Goal: Task Accomplishment & Management: Use online tool/utility

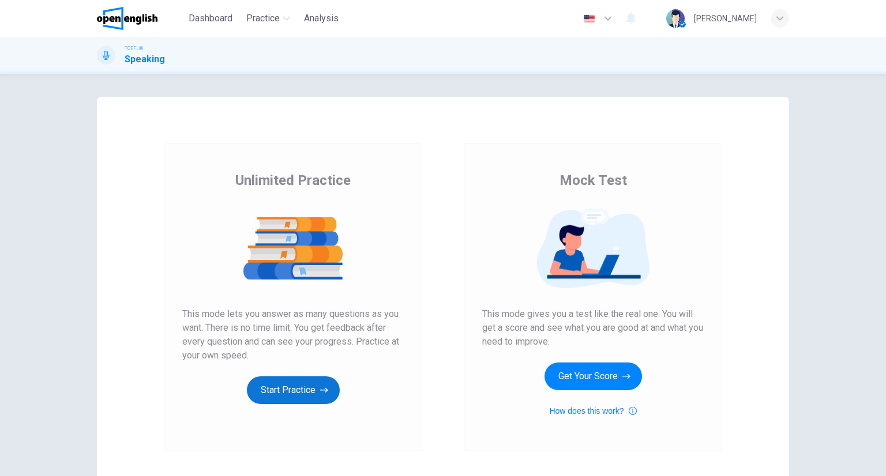
click at [317, 398] on button "Start Practice" at bounding box center [293, 391] width 93 height 28
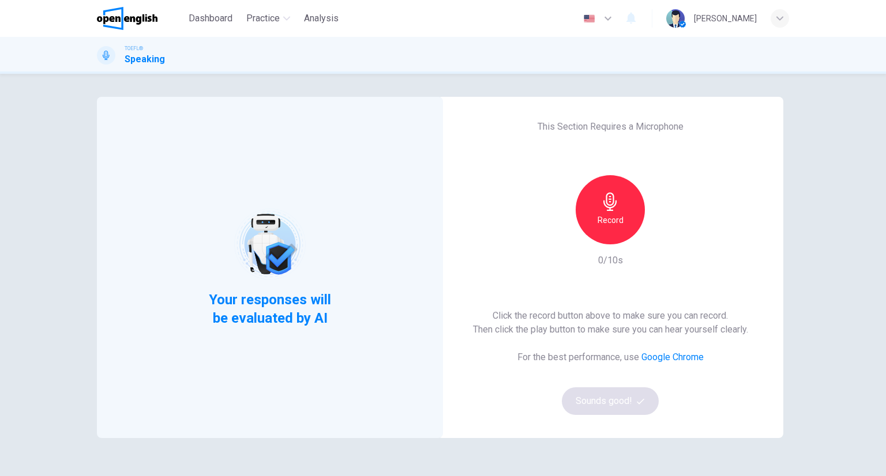
click at [576, 244] on div "Record" at bounding box center [610, 209] width 125 height 69
click at [581, 237] on div "Record" at bounding box center [610, 209] width 125 height 69
click at [593, 228] on div "Record" at bounding box center [610, 209] width 69 height 69
click at [602, 404] on button "Sounds good!" at bounding box center [610, 402] width 97 height 28
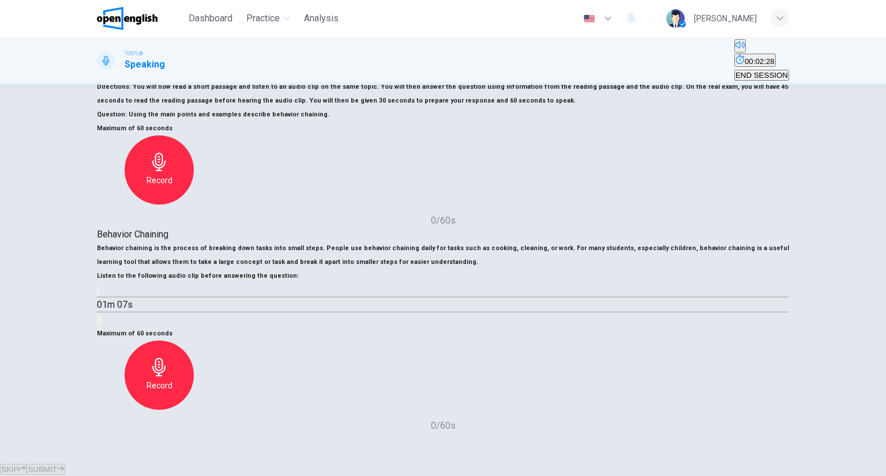
scroll to position [231, 0]
click at [194, 341] on div "Record" at bounding box center [159, 375] width 69 height 69
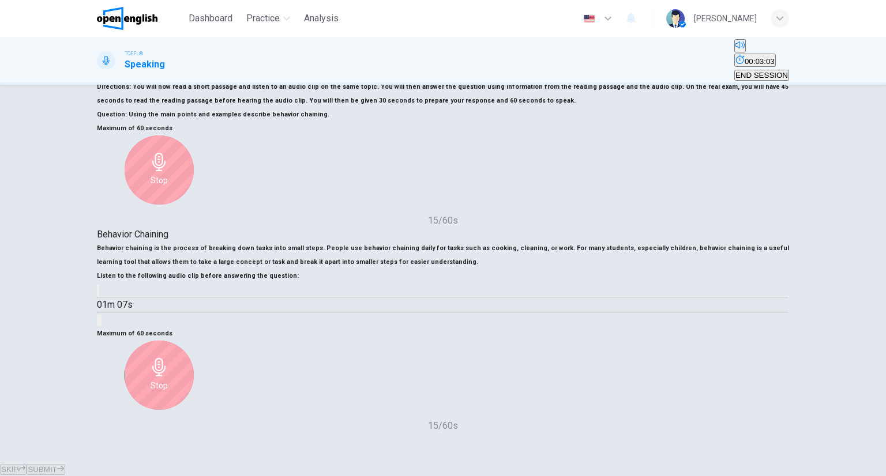
drag, startPoint x: 624, startPoint y: 212, endPoint x: 617, endPoint y: 206, distance: 9.0
click at [194, 341] on div "Stop" at bounding box center [159, 375] width 69 height 69
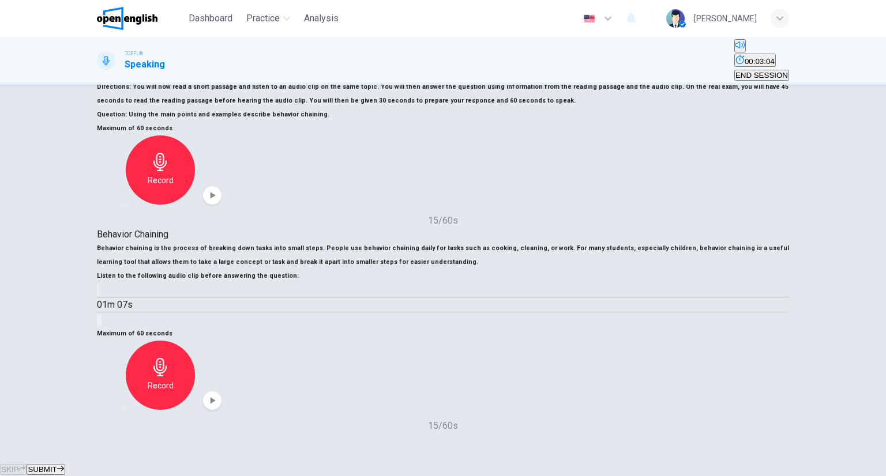
click at [550, 327] on div "Maximum of 60 seconds Record 15/60s" at bounding box center [443, 380] width 692 height 106
click at [125, 409] on div "button" at bounding box center [125, 409] width 0 height 0
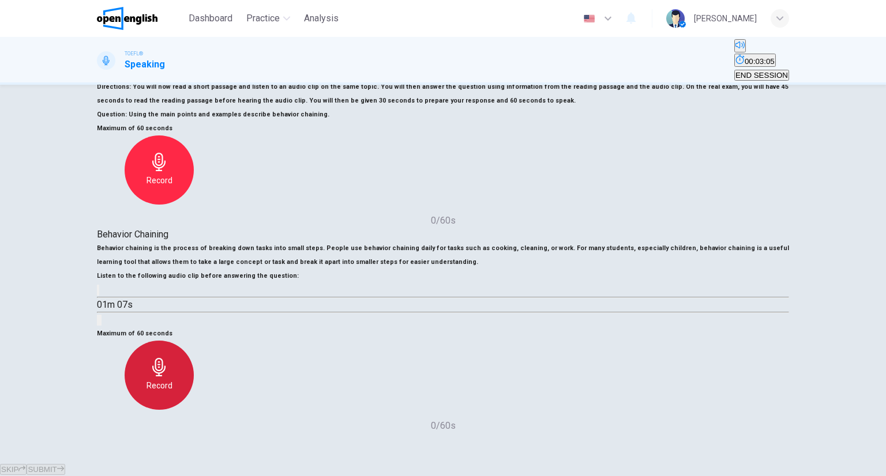
click at [194, 341] on div "Record" at bounding box center [159, 375] width 69 height 69
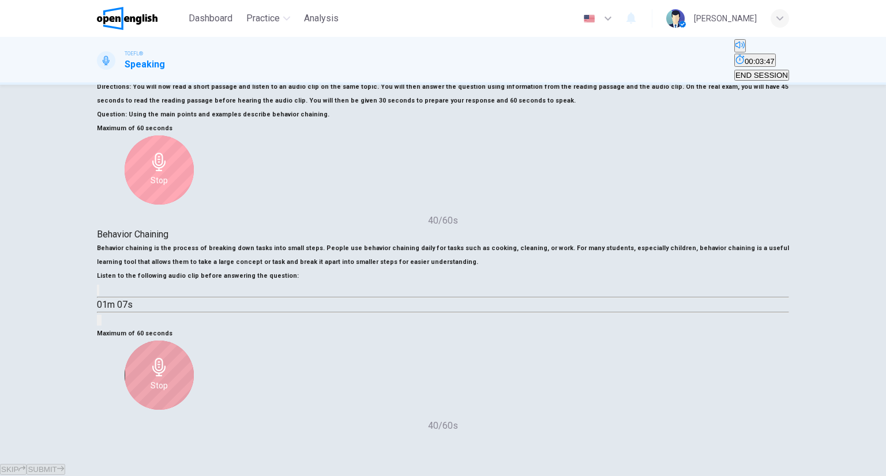
click at [168, 358] on icon "button" at bounding box center [159, 367] width 18 height 18
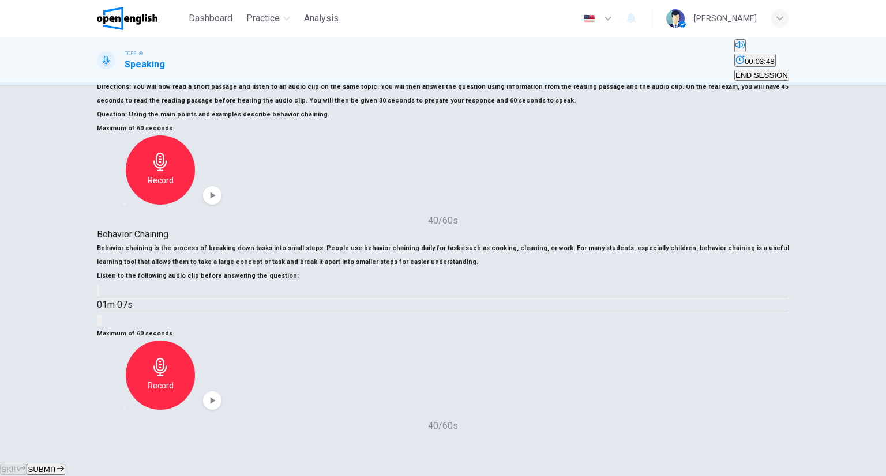
click at [57, 465] on span "SUBMIT" at bounding box center [42, 469] width 29 height 9
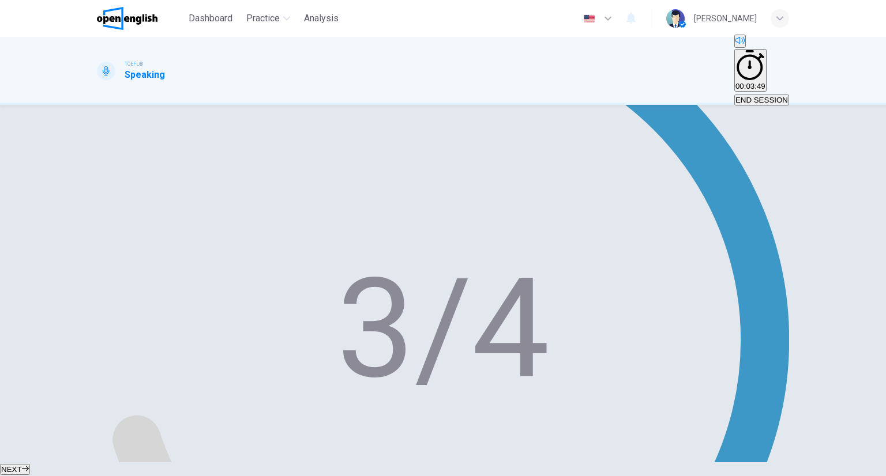
click at [425, 463] on div "NEXT" at bounding box center [443, 470] width 886 height 14
click at [30, 464] on button "NEXT" at bounding box center [15, 469] width 30 height 11
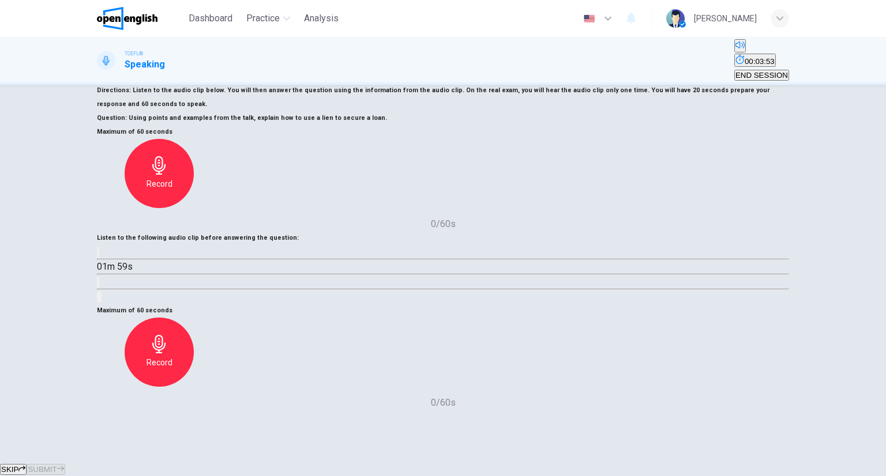
scroll to position [115, 0]
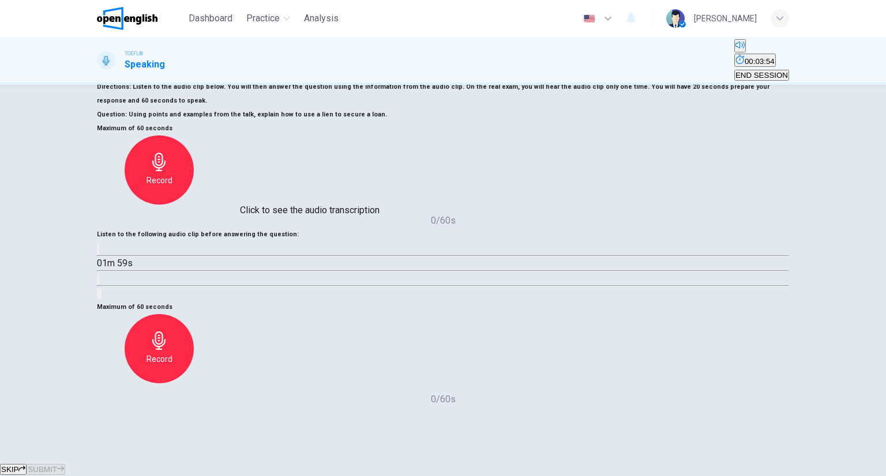
click at [99, 273] on button "Click to see the audio transcription" at bounding box center [98, 278] width 2 height 11
drag, startPoint x: 736, startPoint y: 114, endPoint x: 727, endPoint y: 112, distance: 10.0
click at [734, 476] on div at bounding box center [443, 476] width 886 height 0
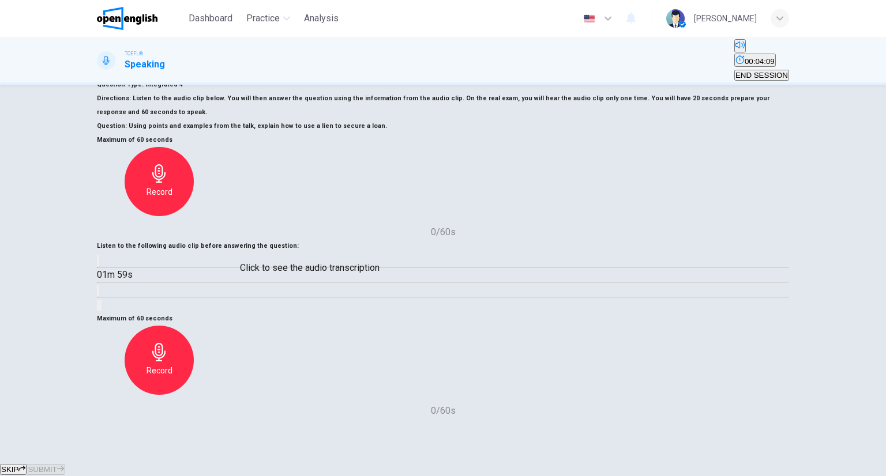
click at [99, 285] on button "Click to see the audio transcription" at bounding box center [98, 290] width 2 height 11
drag, startPoint x: 734, startPoint y: 257, endPoint x: 731, endPoint y: 262, distance: 6.2
click at [734, 476] on div at bounding box center [443, 476] width 886 height 0
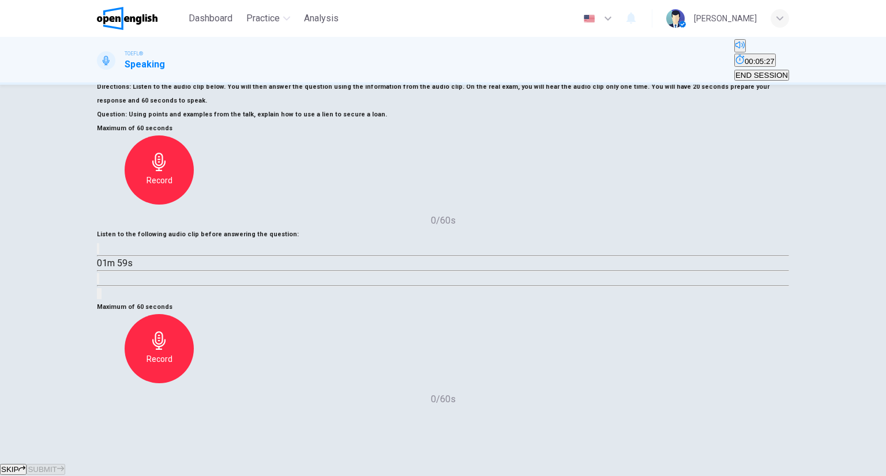
click at [168, 332] on icon "button" at bounding box center [159, 341] width 18 height 18
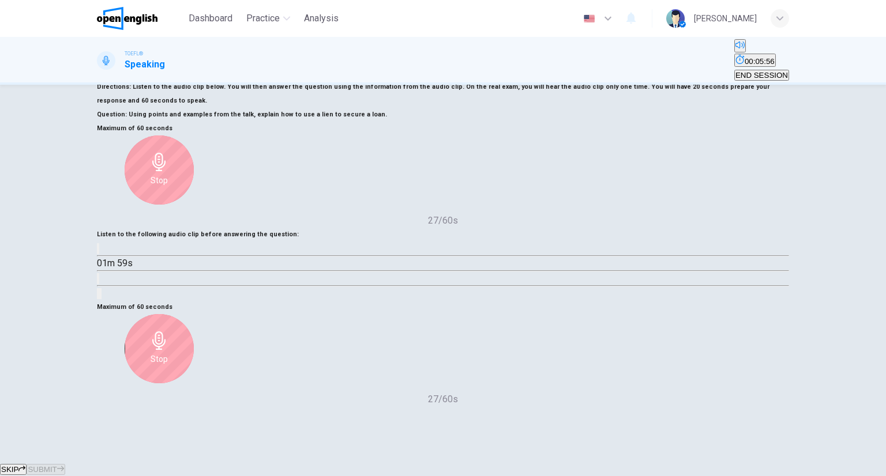
click at [194, 314] on div "Stop" at bounding box center [159, 348] width 69 height 69
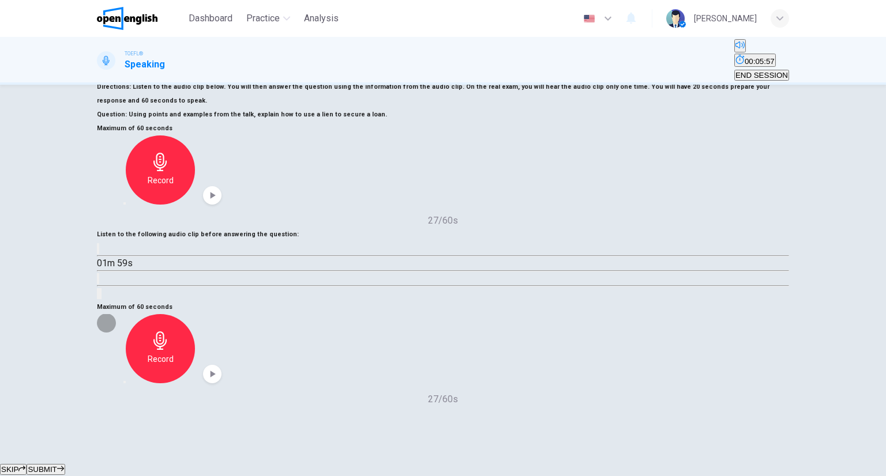
click at [136, 385] on icon "button" at bounding box center [131, 389] width 9 height 9
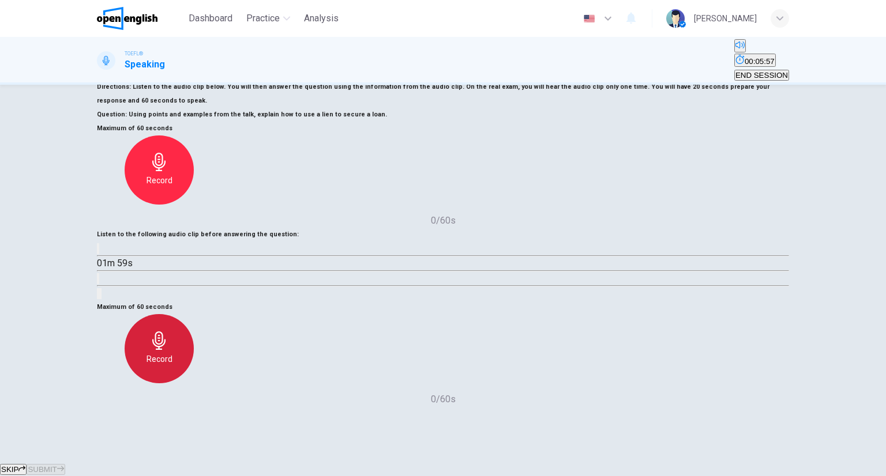
click at [194, 314] on div "Record" at bounding box center [159, 348] width 69 height 69
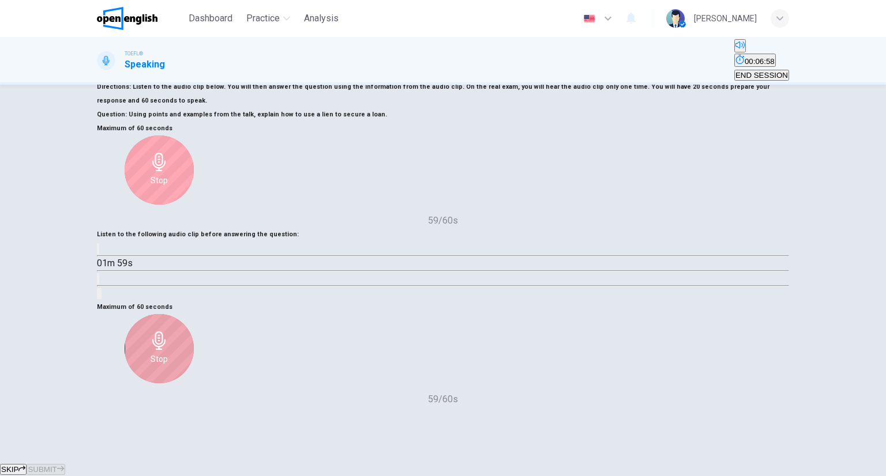
click at [194, 314] on div "Stop" at bounding box center [159, 348] width 69 height 69
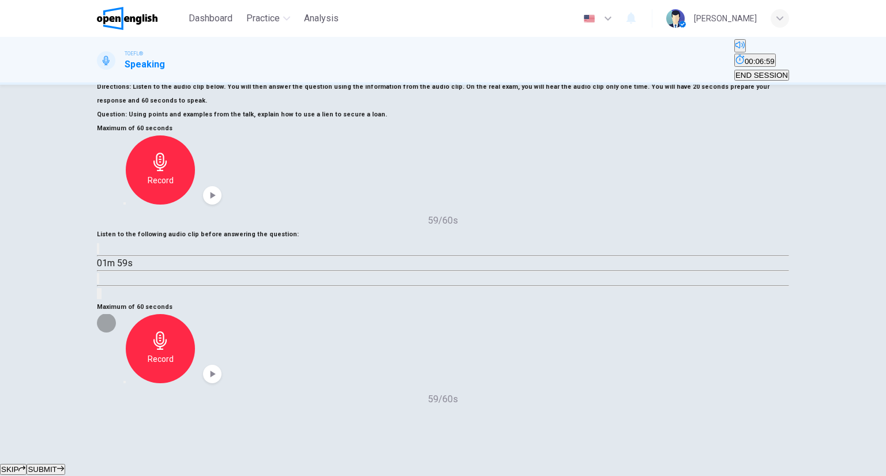
click at [125, 382] on div "button" at bounding box center [125, 382] width 0 height 0
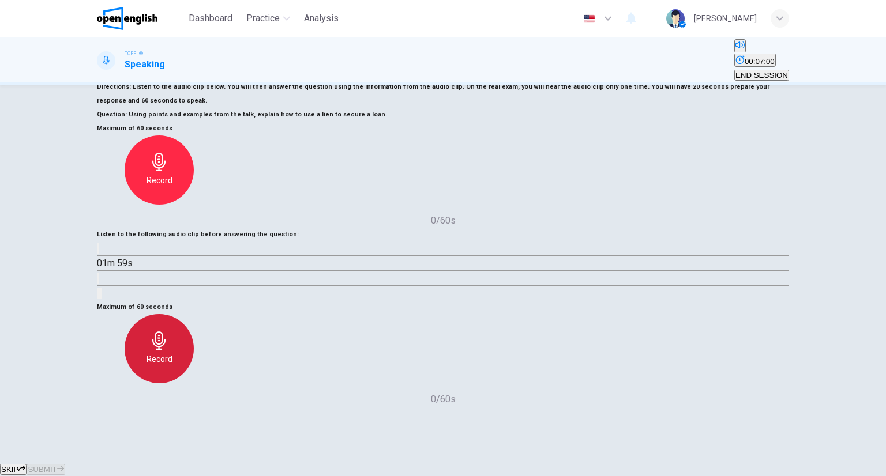
click at [172, 352] on h6 "Record" at bounding box center [159, 359] width 26 height 14
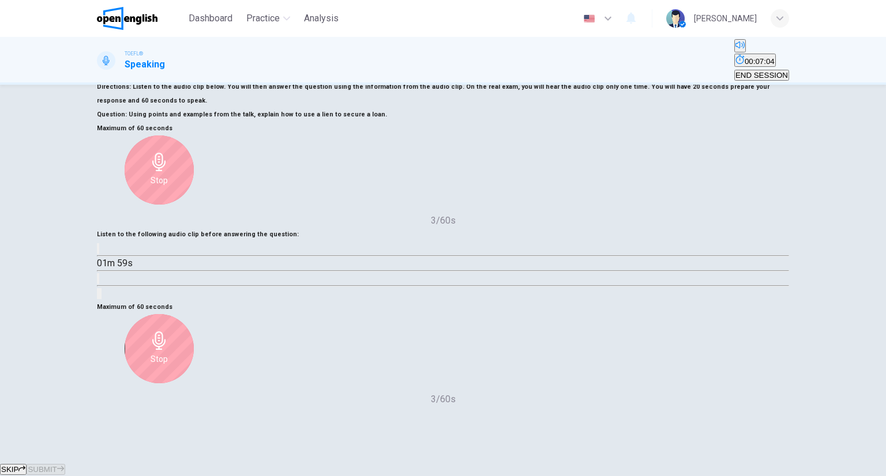
click at [168, 352] on h6 "Stop" at bounding box center [159, 359] width 17 height 14
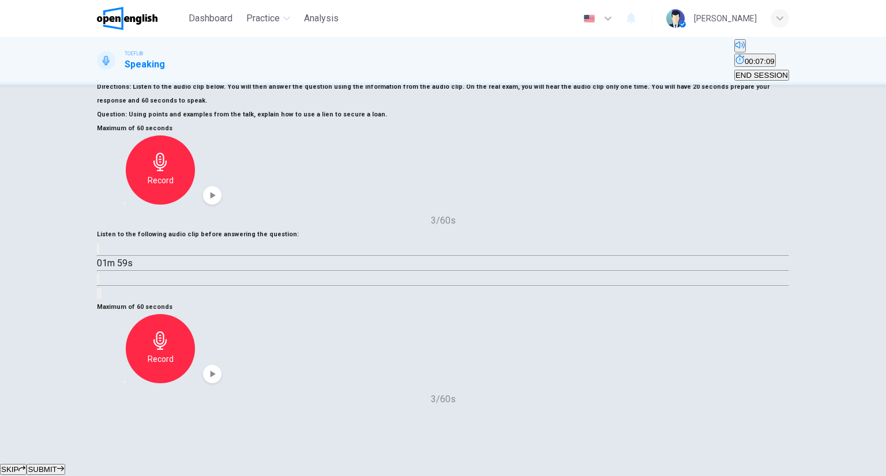
drag, startPoint x: 604, startPoint y: 220, endPoint x: 561, endPoint y: 245, distance: 50.6
click at [221, 314] on div "Record" at bounding box center [159, 348] width 125 height 69
click at [125, 382] on icon "button" at bounding box center [125, 382] width 0 height 0
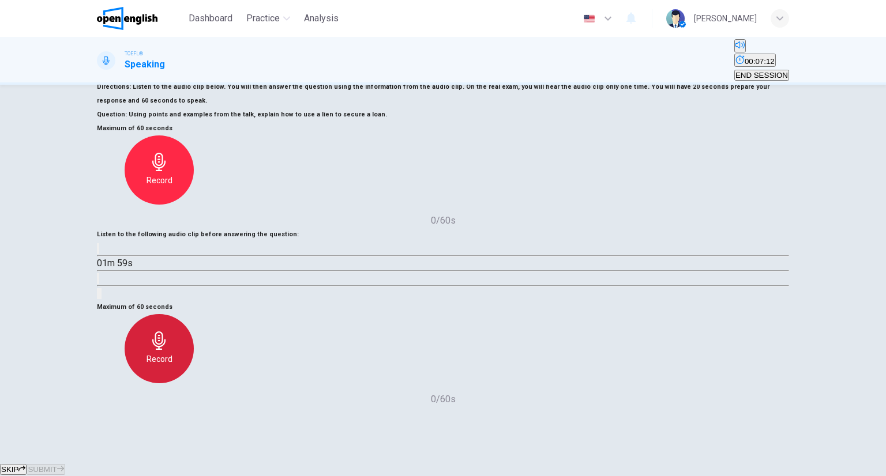
click at [194, 314] on div "Record" at bounding box center [159, 348] width 69 height 69
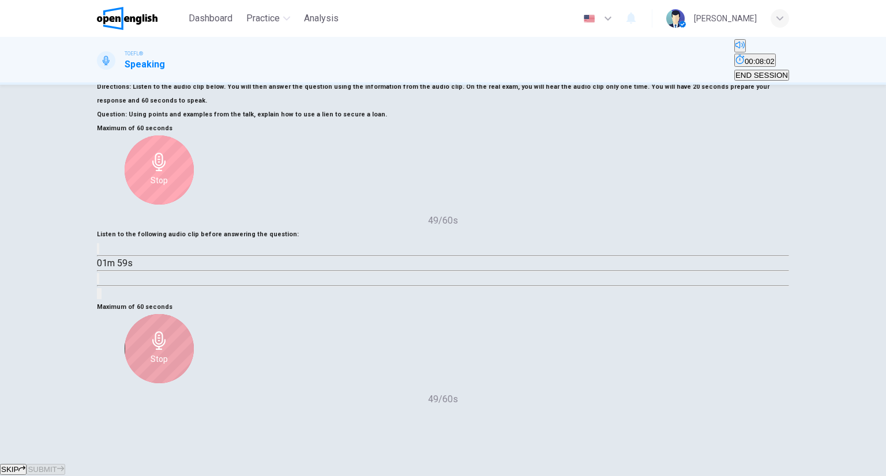
click at [194, 314] on div "Stop" at bounding box center [159, 348] width 69 height 69
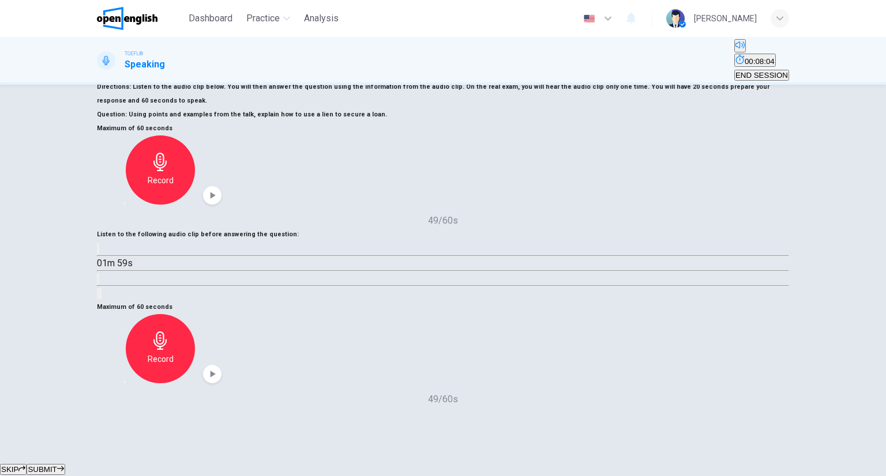
click at [57, 465] on span "SUBMIT" at bounding box center [42, 469] width 29 height 9
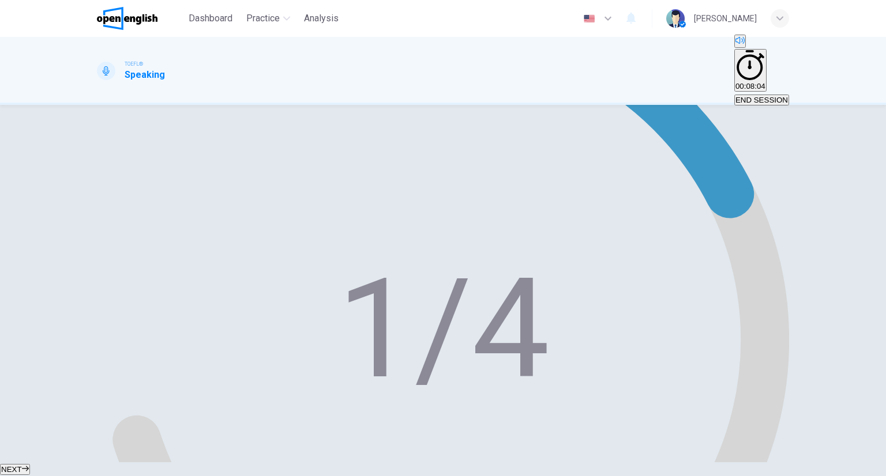
click at [30, 464] on button "NEXT" at bounding box center [15, 469] width 30 height 11
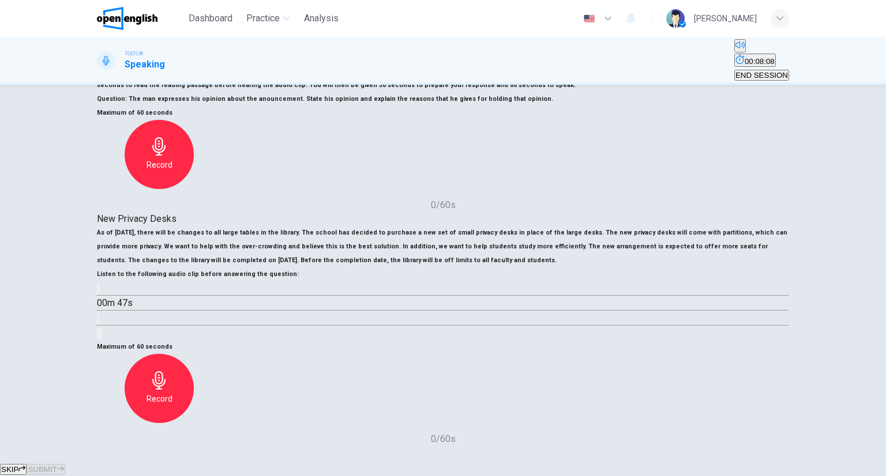
scroll to position [173, 0]
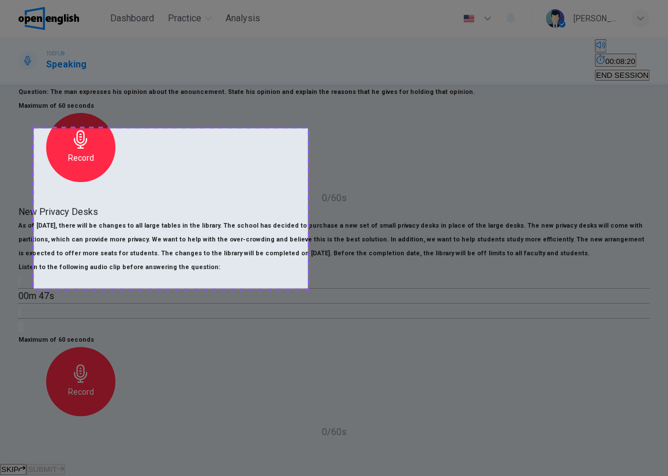
drag, startPoint x: 42, startPoint y: 132, endPoint x: 309, endPoint y: 287, distance: 308.8
click at [308, 287] on div at bounding box center [334, 238] width 668 height 476
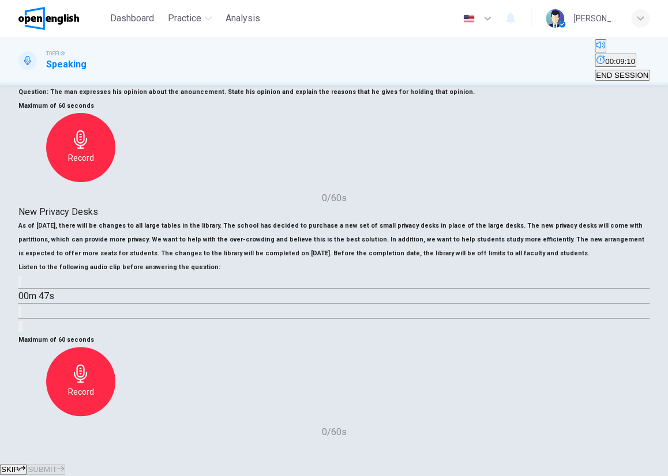
click at [115, 347] on div "Record" at bounding box center [80, 381] width 69 height 69
click at [65, 464] on button "SUBMIT" at bounding box center [46, 469] width 38 height 11
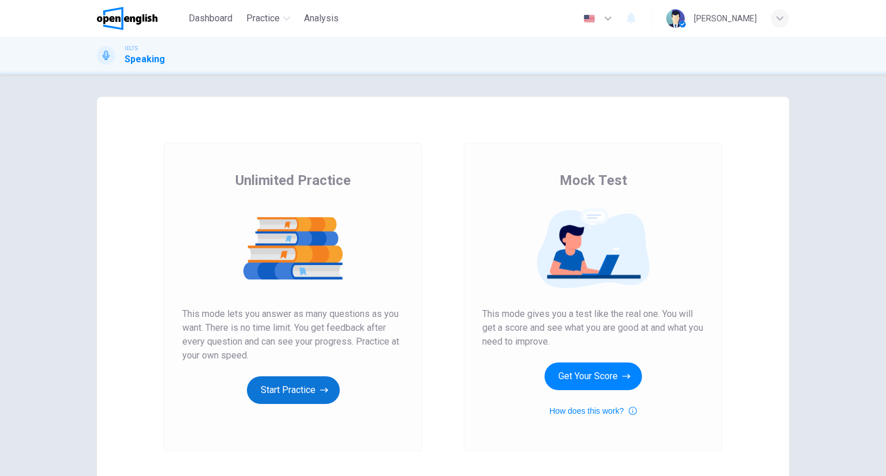
click at [303, 383] on button "Start Practice" at bounding box center [293, 391] width 93 height 28
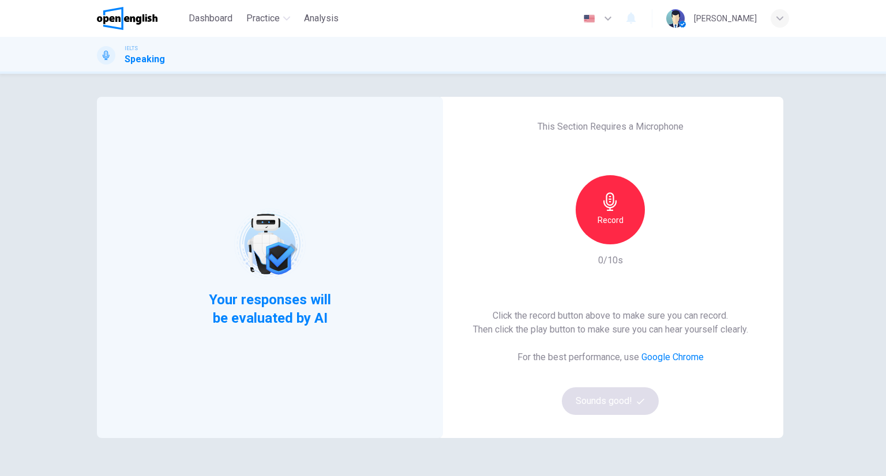
click at [625, 247] on div "Record 0/10s" at bounding box center [610, 221] width 125 height 92
click at [625, 239] on div "Record" at bounding box center [610, 209] width 69 height 69
click at [625, 240] on div "Stop" at bounding box center [610, 209] width 125 height 69
click at [603, 201] on icon "button" at bounding box center [609, 202] width 13 height 18
click at [611, 403] on button "Sounds good!" at bounding box center [610, 402] width 97 height 28
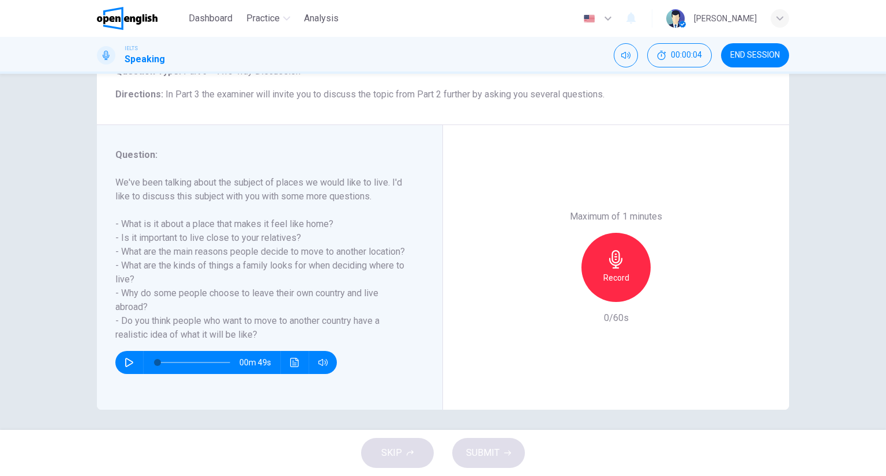
scroll to position [92, 0]
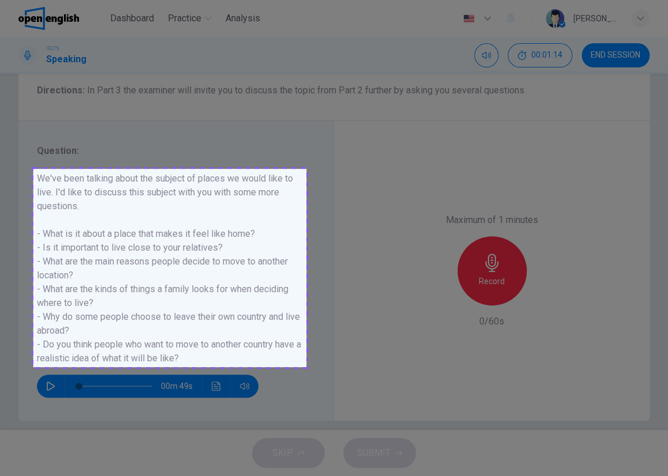
drag, startPoint x: 39, startPoint y: 169, endPoint x: 307, endPoint y: 367, distance: 333.1
click at [307, 367] on div at bounding box center [334, 238] width 668 height 476
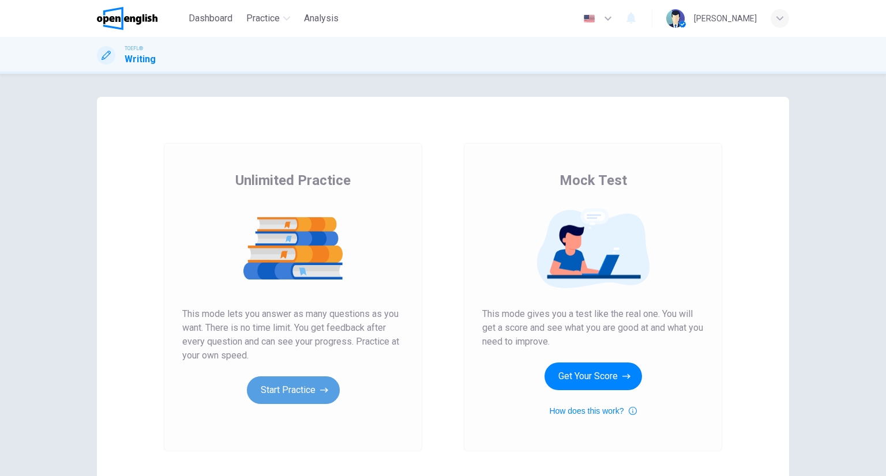
click at [306, 391] on button "Start Practice" at bounding box center [293, 391] width 93 height 28
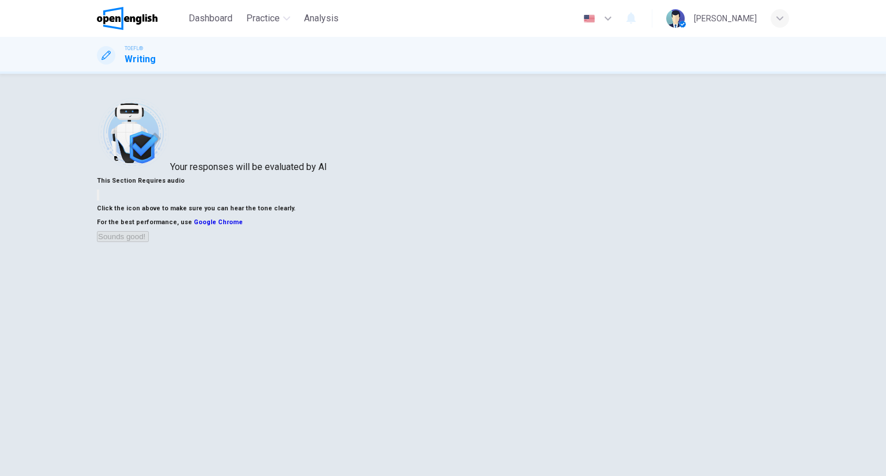
click at [99, 201] on button "button" at bounding box center [98, 195] width 2 height 11
click at [149, 242] on button "Sounds good!" at bounding box center [123, 236] width 52 height 11
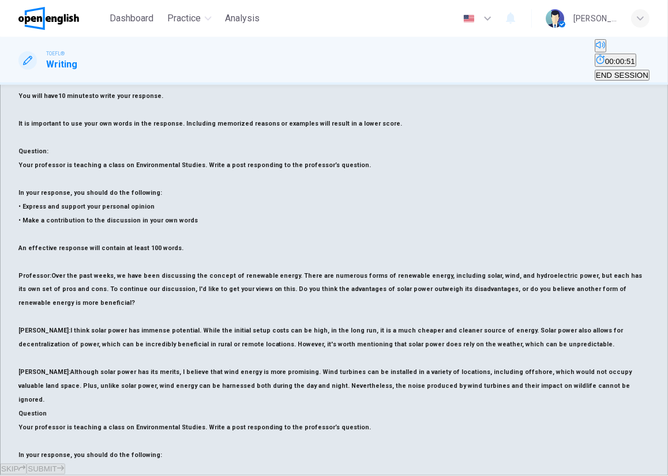
scroll to position [256, 0]
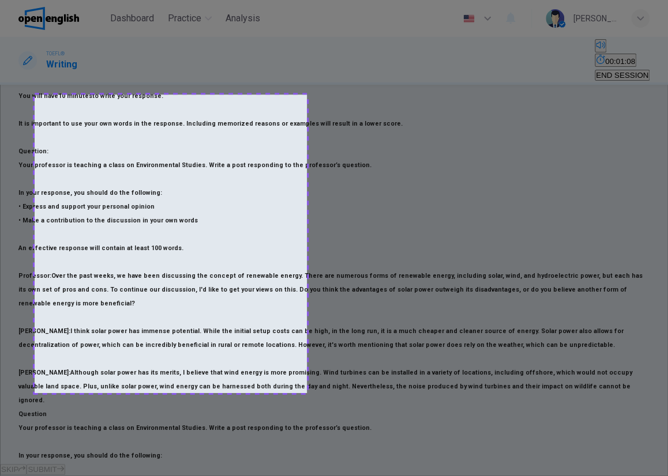
drag, startPoint x: 35, startPoint y: 95, endPoint x: 307, endPoint y: 393, distance: 403.7
click at [307, 393] on div at bounding box center [334, 238] width 668 height 476
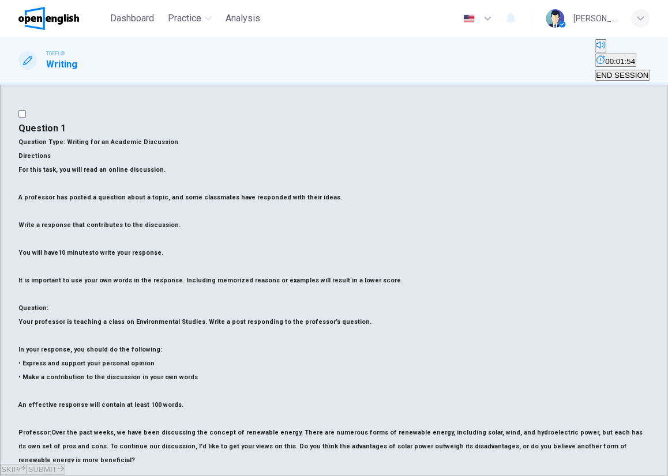
scroll to position [0, 0]
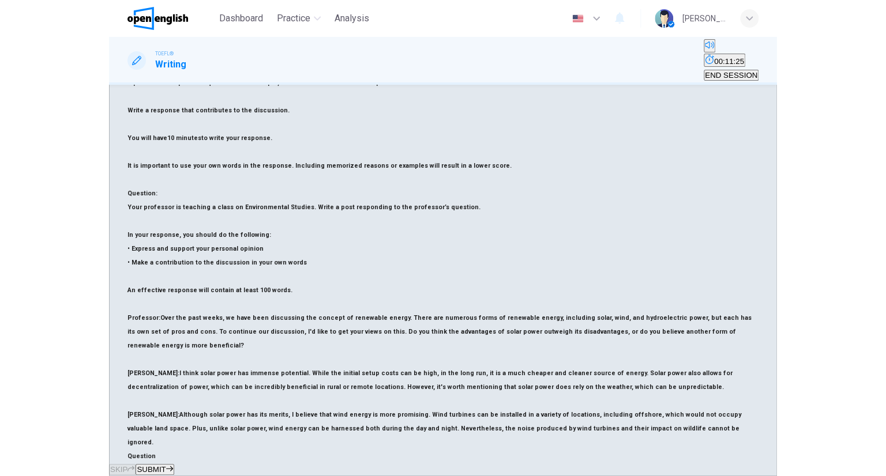
scroll to position [115, 0]
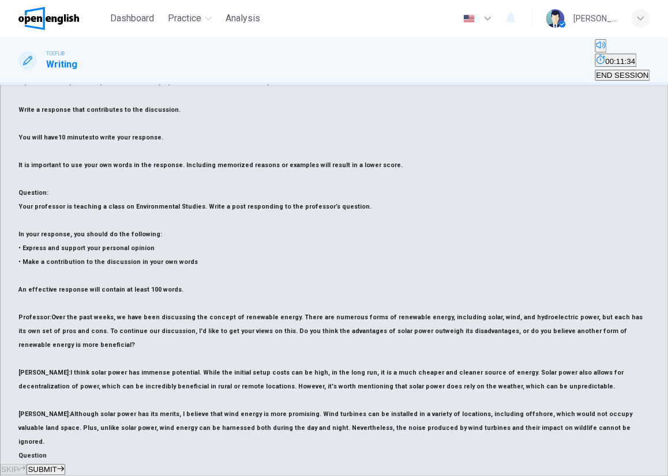
type textarea "**********"
click at [65, 464] on button "SUBMIT" at bounding box center [46, 469] width 38 height 11
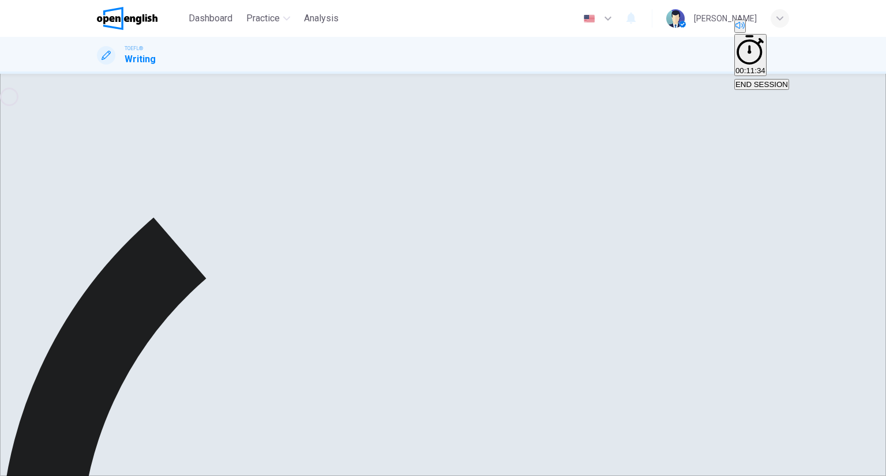
click at [0, 0] on sider-quick-compose-btn at bounding box center [0, 0] width 0 height 0
click at [735, 367] on span "Desactivar en todos los sitios" at bounding box center [732, 367] width 104 height 9
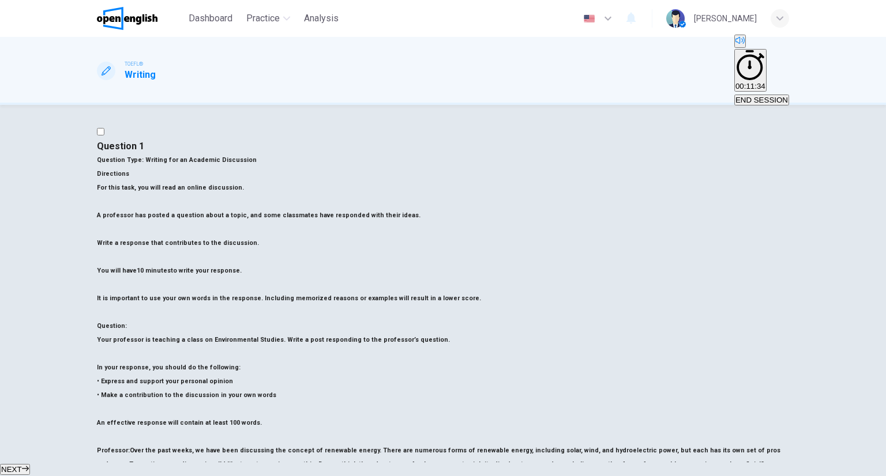
scroll to position [0, 0]
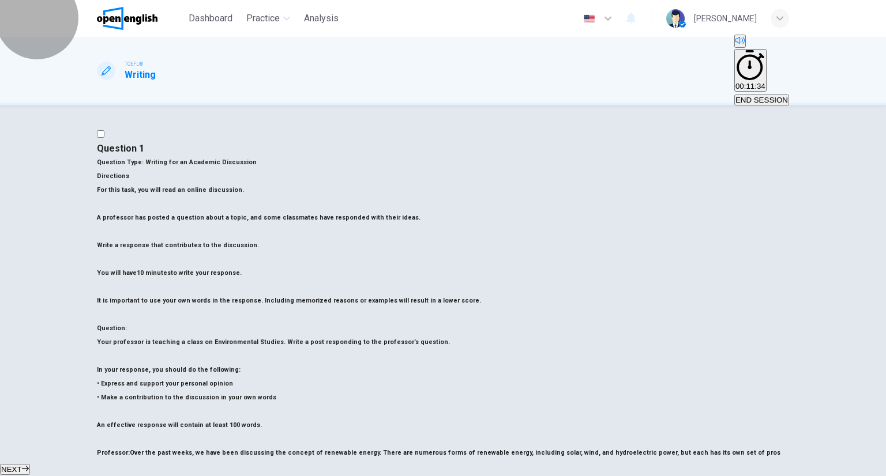
click at [758, 95] on button "END SESSION" at bounding box center [761, 100] width 55 height 11
